Goal: Task Accomplishment & Management: Manage account settings

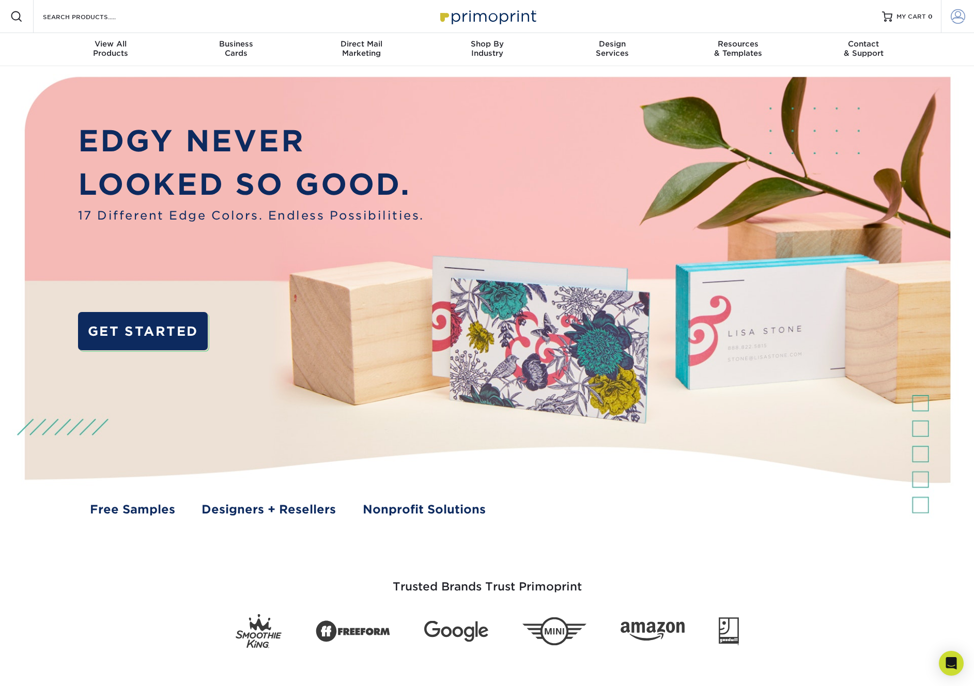
click at [959, 28] on link "Account" at bounding box center [957, 16] width 33 height 33
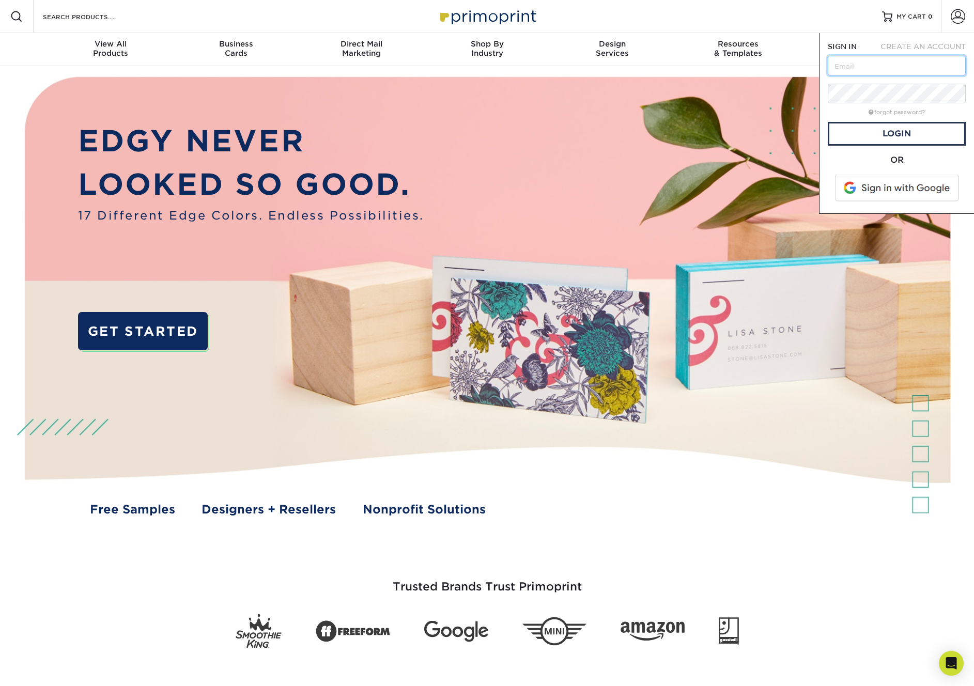
type input "[EMAIL_ADDRESS][DOMAIN_NAME]"
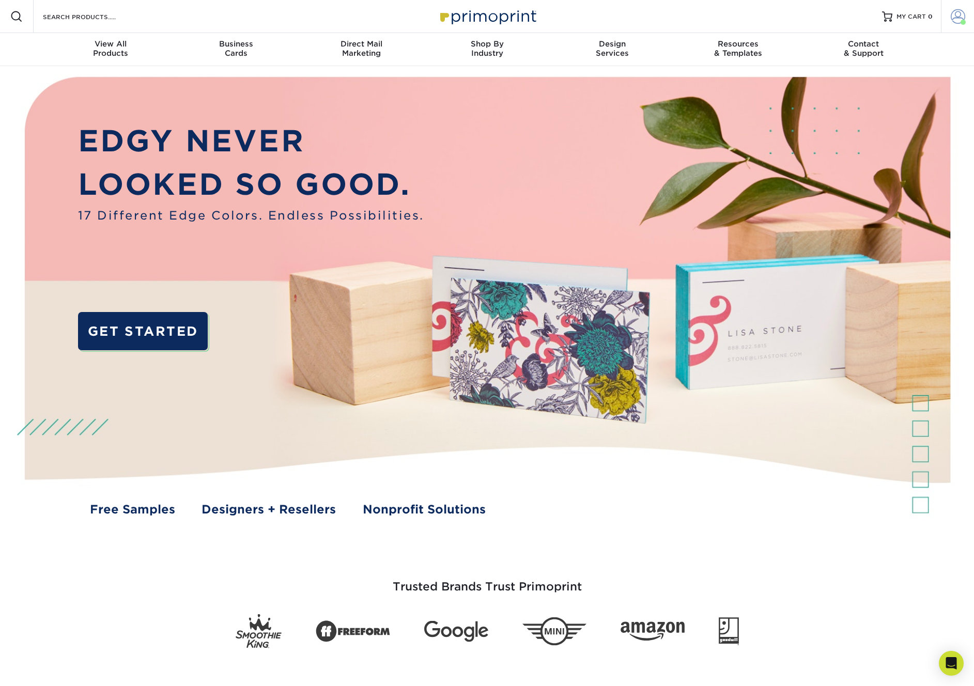
click at [966, 20] on link "Account" at bounding box center [957, 16] width 33 height 33
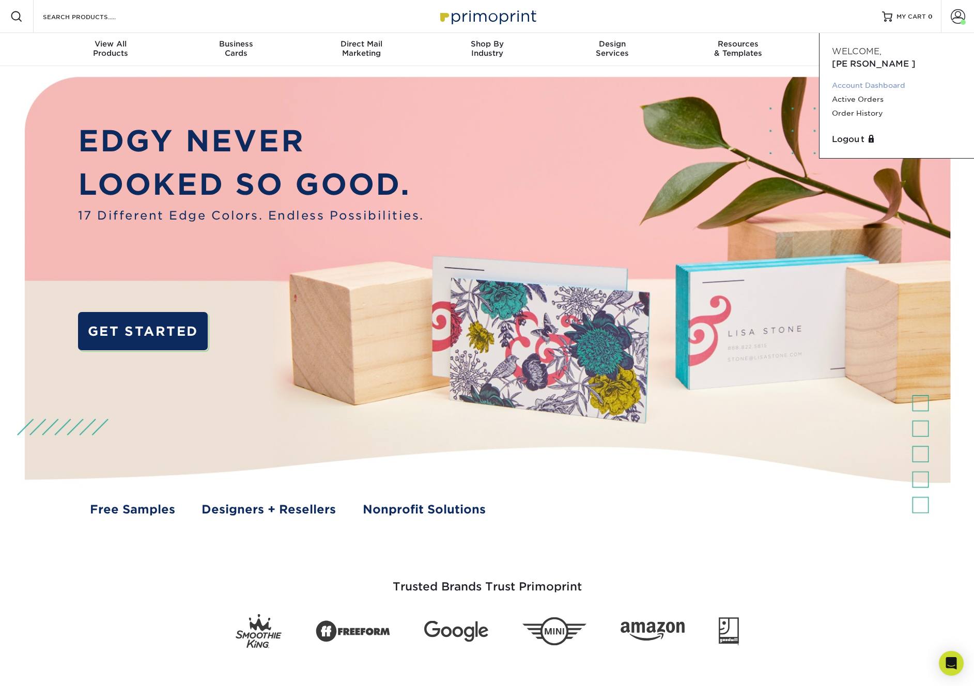
click at [857, 79] on link "Account Dashboard" at bounding box center [897, 86] width 130 height 14
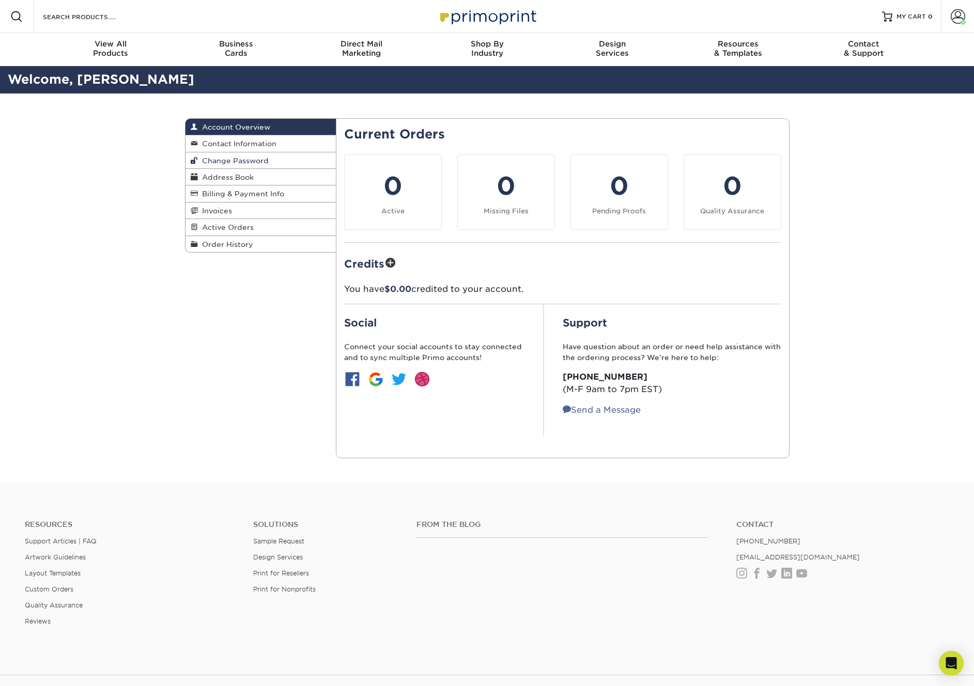
click at [237, 159] on span "Change Password" at bounding box center [233, 161] width 71 height 8
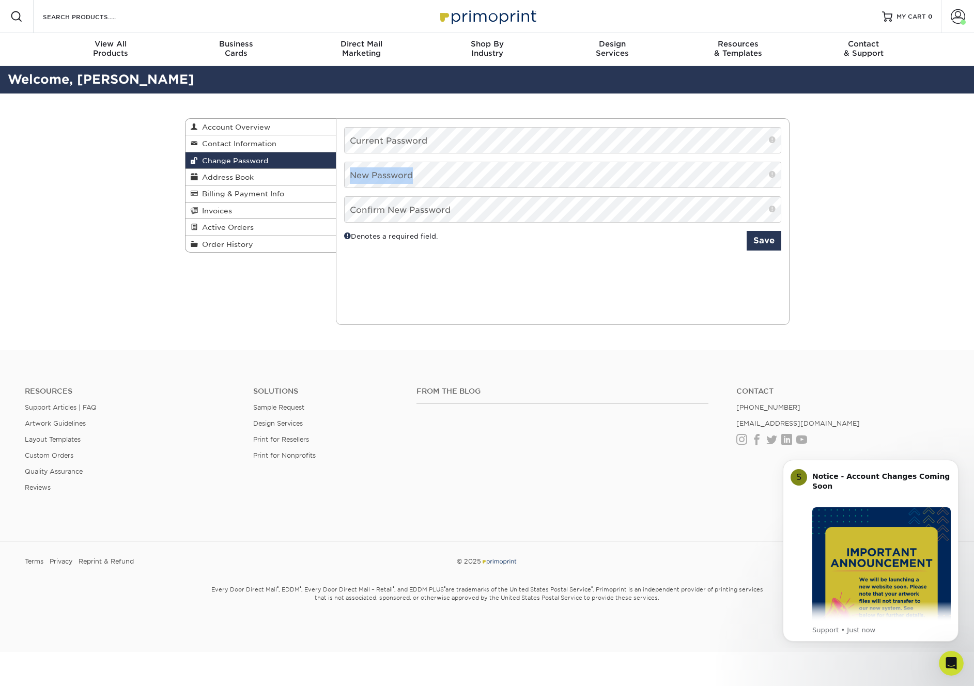
click at [374, 153] on form "Current Password New Password Confirm New Password Denotes a required field. Sa…" at bounding box center [562, 175] width 437 height 96
click at [765, 239] on button "Save" at bounding box center [763, 241] width 35 height 20
